Goal: Information Seeking & Learning: Compare options

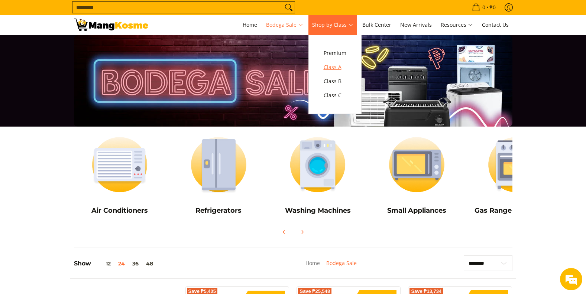
click at [336, 67] on span "Class A" at bounding box center [335, 67] width 23 height 9
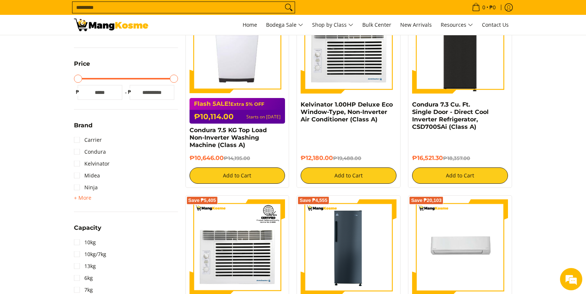
scroll to position [223, 0]
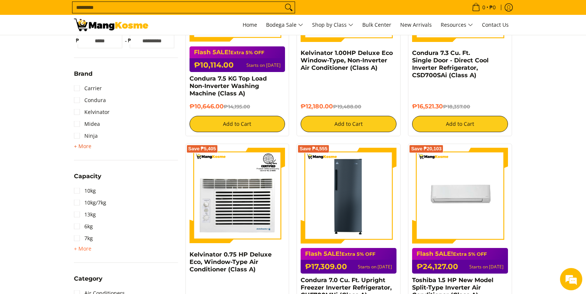
click at [83, 148] on span "+ More" at bounding box center [82, 146] width 17 height 6
click at [78, 103] on link "Condura" at bounding box center [90, 100] width 32 height 12
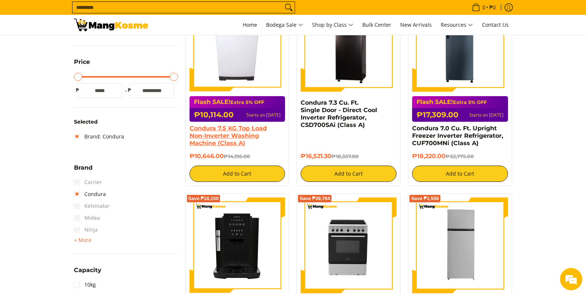
scroll to position [322, 0]
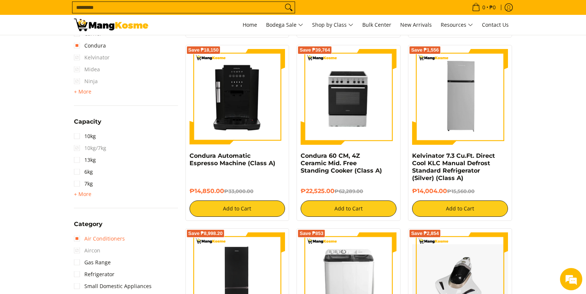
click at [77, 240] on link "Air Conditioners" at bounding box center [99, 239] width 51 height 12
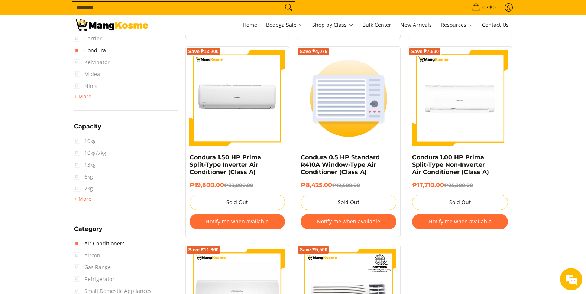
scroll to position [247, 0]
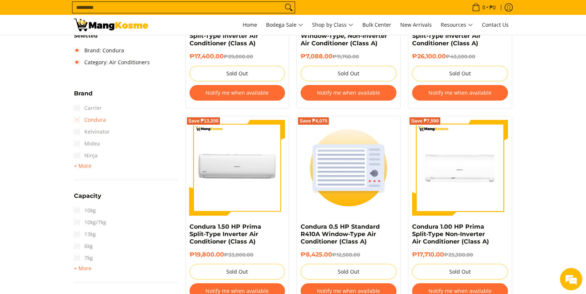
click at [77, 121] on link "Condura" at bounding box center [90, 120] width 32 height 12
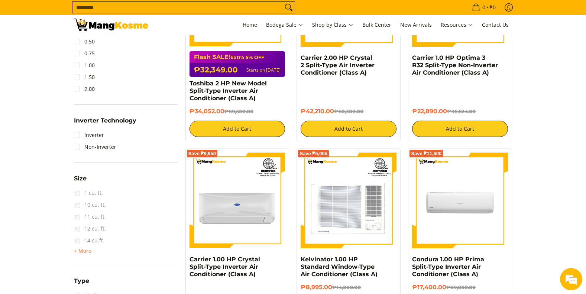
scroll to position [656, 0]
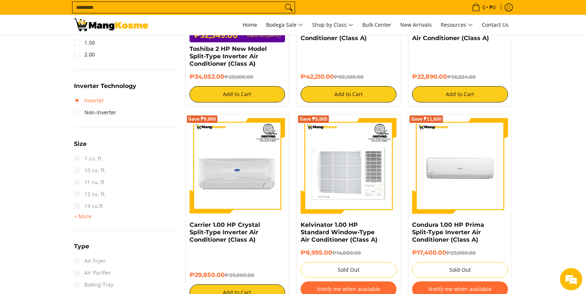
click at [79, 101] on link "Inverter" at bounding box center [89, 101] width 30 height 12
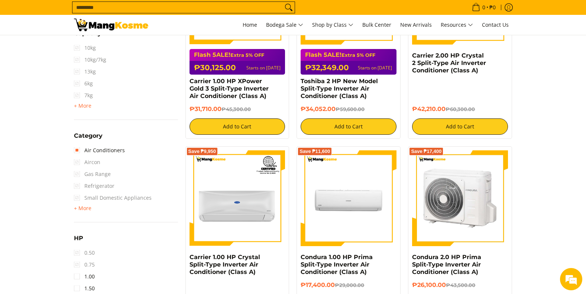
scroll to position [409, 0]
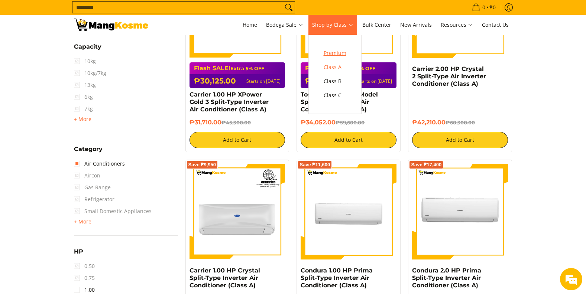
click at [336, 51] on span "Premium" at bounding box center [335, 53] width 23 height 9
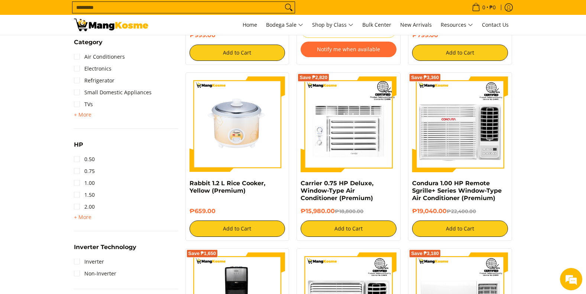
scroll to position [409, 0]
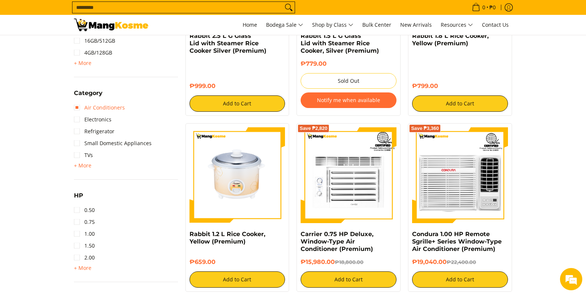
click at [106, 107] on link "Air Conditioners" at bounding box center [99, 108] width 51 height 12
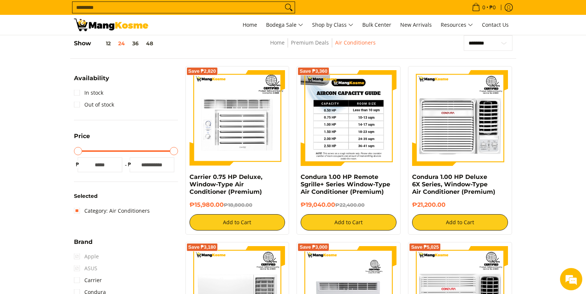
click at [360, 113] on img at bounding box center [349, 118] width 96 height 96
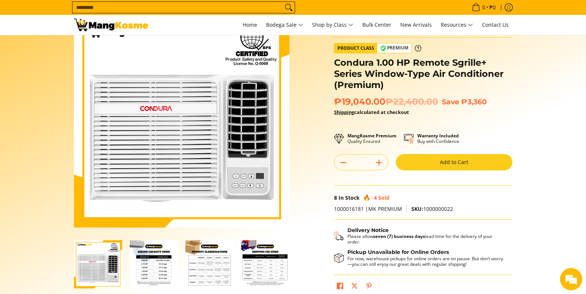
scroll to position [74, 0]
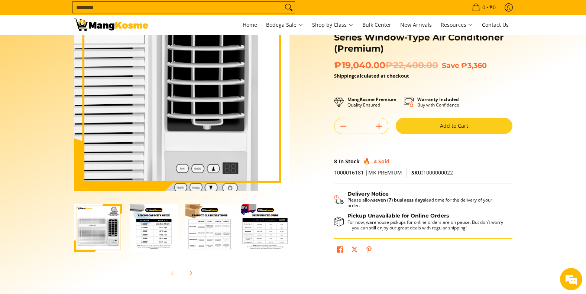
click at [248, 97] on img at bounding box center [181, 83] width 215 height 215
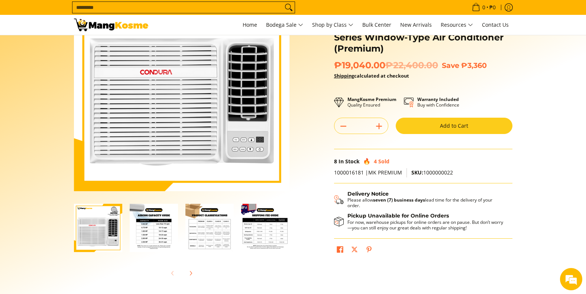
click at [150, 228] on img "Condura 1.00 HP Remote Sgrille+ Series Window-Type Air Conditioner (Premium)-2" at bounding box center [154, 228] width 48 height 48
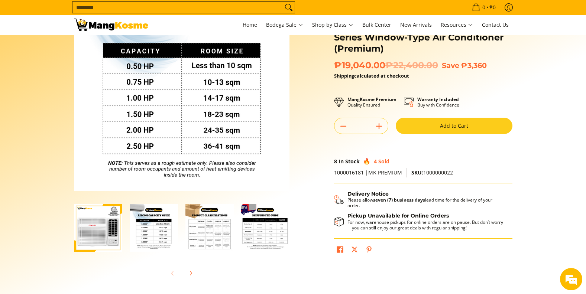
click at [204, 232] on img "Condura 1.00 HP Remote Sgrille+ Series Window-Type Air Conditioner (Premium)-3" at bounding box center [209, 228] width 48 height 48
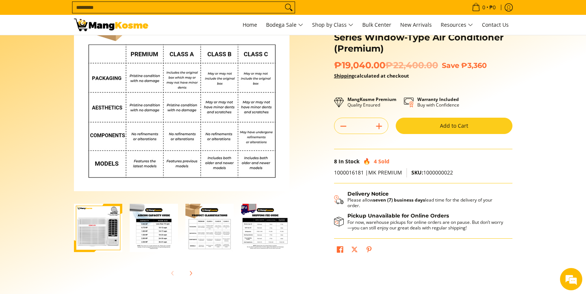
click at [271, 237] on img "mang-kosme-shipping-fee-guide-infographic" at bounding box center [265, 228] width 48 height 48
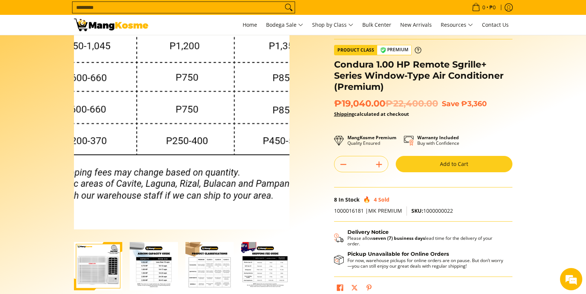
scroll to position [0, 0]
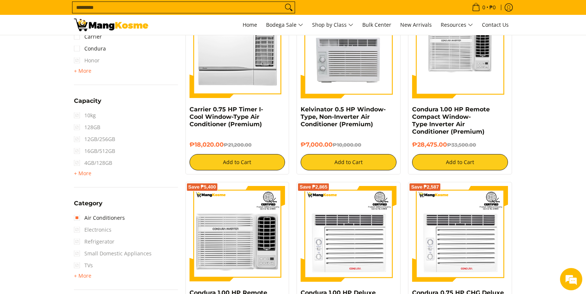
scroll to position [396, 0]
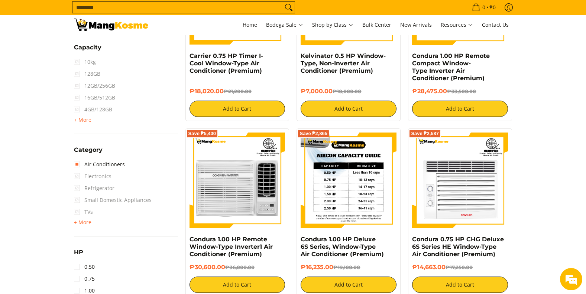
click at [362, 196] on img at bounding box center [349, 181] width 96 height 96
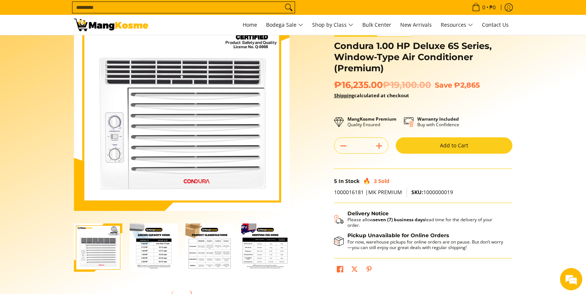
scroll to position [111, 0]
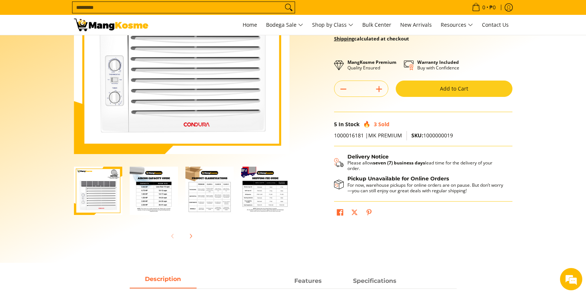
click at [157, 189] on img "Condura 1.00 HP Deluxe 6S Series, Window-Type Air Conditioner (Premium)-2" at bounding box center [154, 191] width 48 height 48
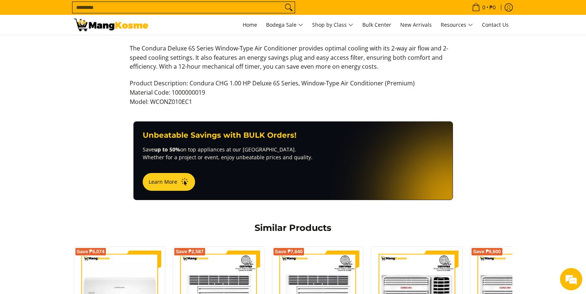
scroll to position [297, 0]
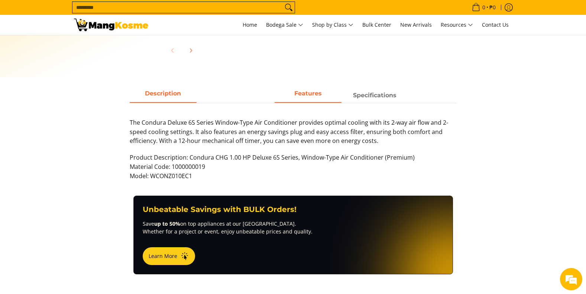
click at [304, 93] on span "Features" at bounding box center [308, 95] width 67 height 13
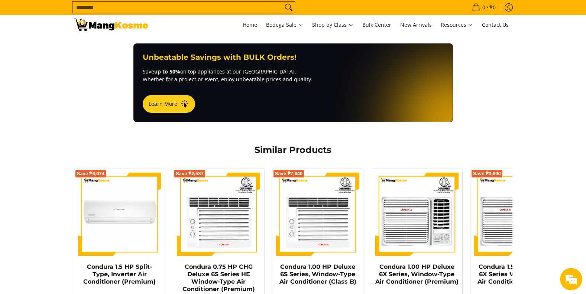
scroll to position [260, 0]
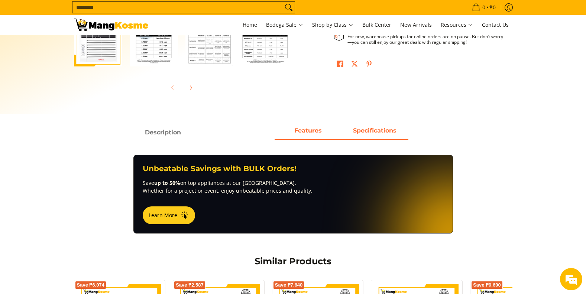
click at [380, 129] on strong "Specifications" at bounding box center [374, 130] width 43 height 7
click at [378, 134] on span "Specifications" at bounding box center [374, 132] width 67 height 13
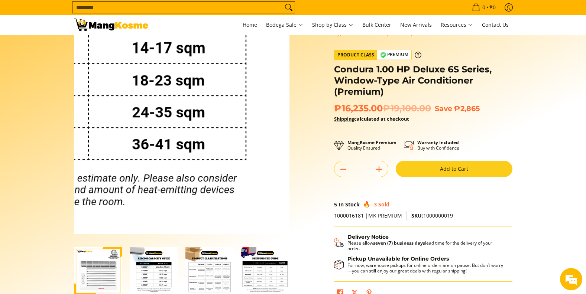
scroll to position [0, 0]
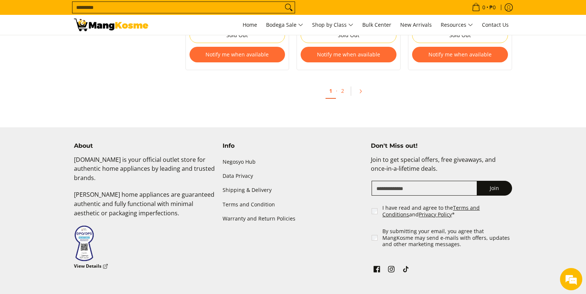
scroll to position [1585, 0]
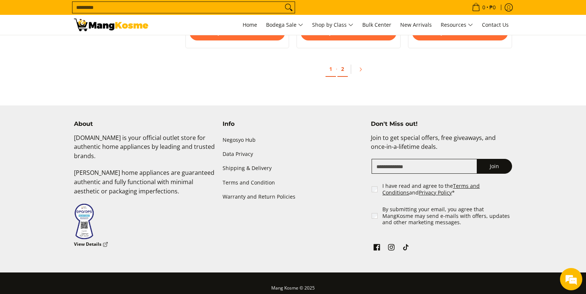
click at [340, 71] on link "2" at bounding box center [342, 69] width 10 height 15
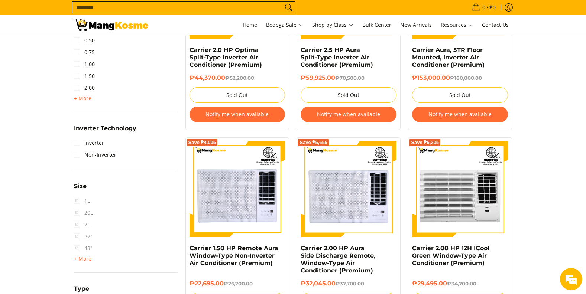
scroll to position [446, 0]
